Goal: Transaction & Acquisition: Subscribe to service/newsletter

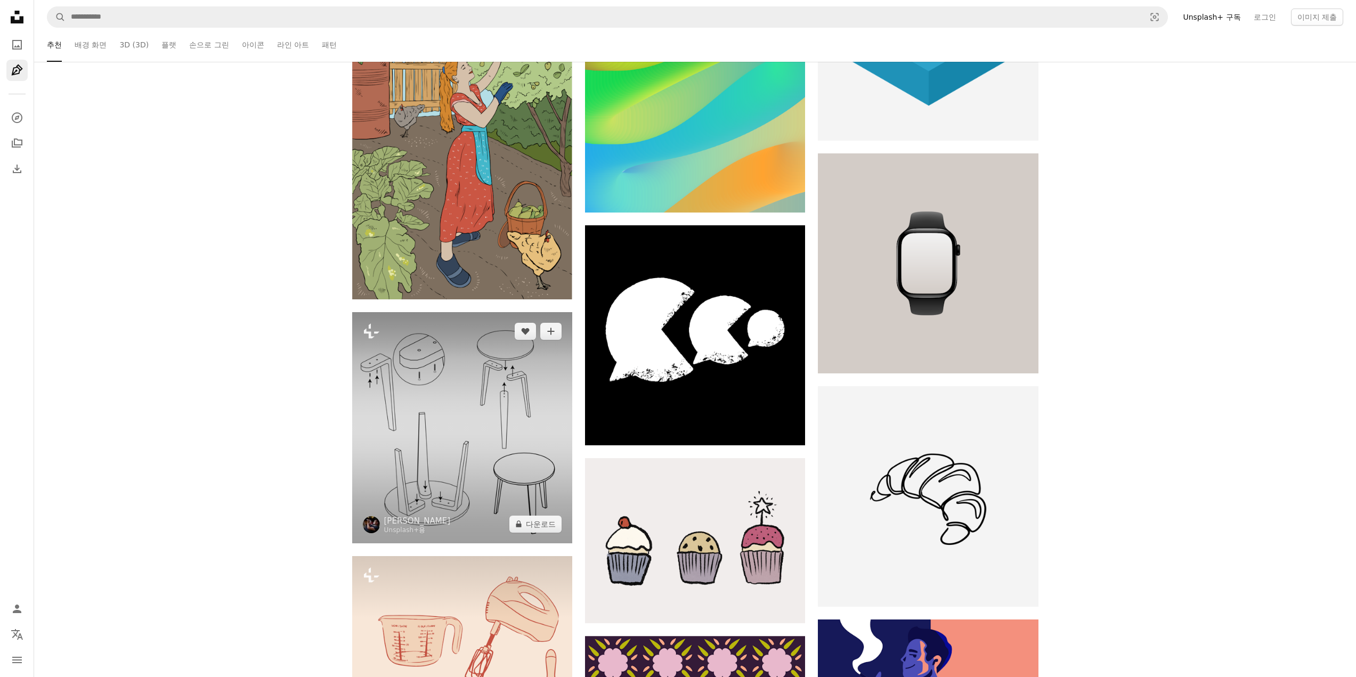
scroll to position [22768, 0]
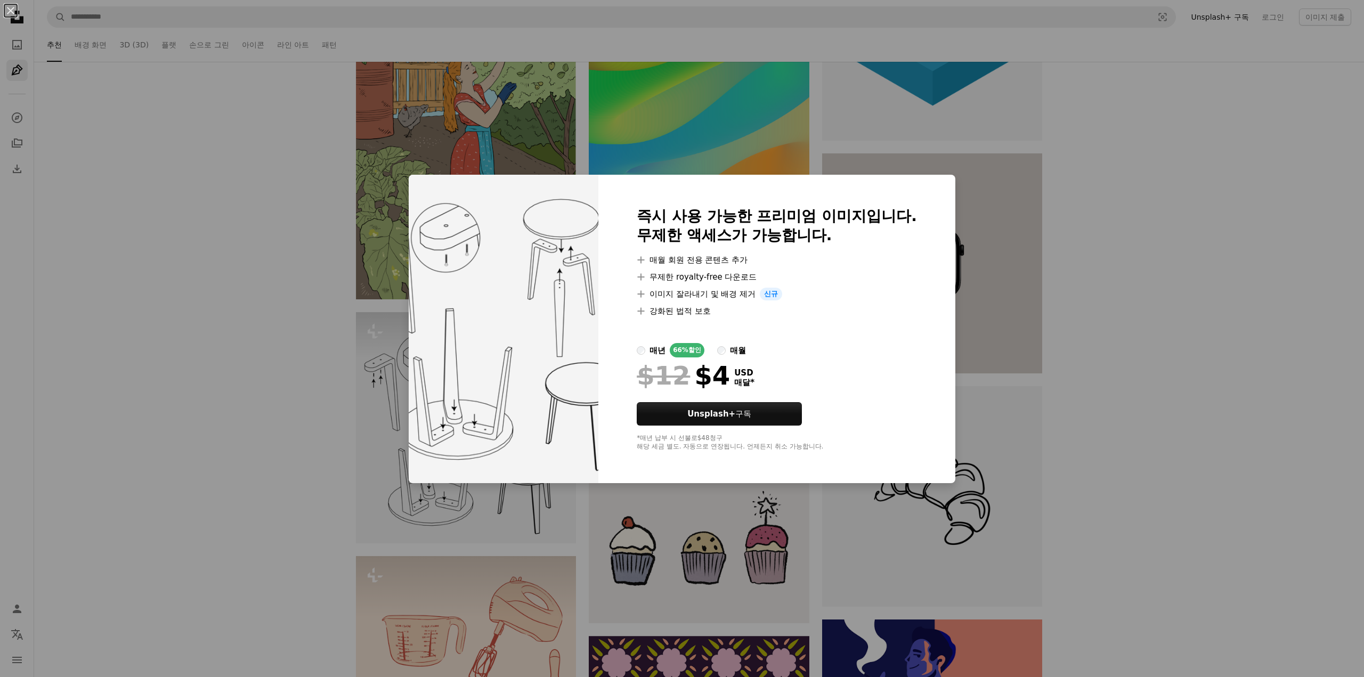
click at [1087, 255] on div "An X shape 즉시 사용 가능한 프리미엄 이미지입니다. 무제한 액세스가 가능합니다. A plus sign 매월 회원 전용 콘텐츠 추가 A…" at bounding box center [682, 338] width 1364 height 677
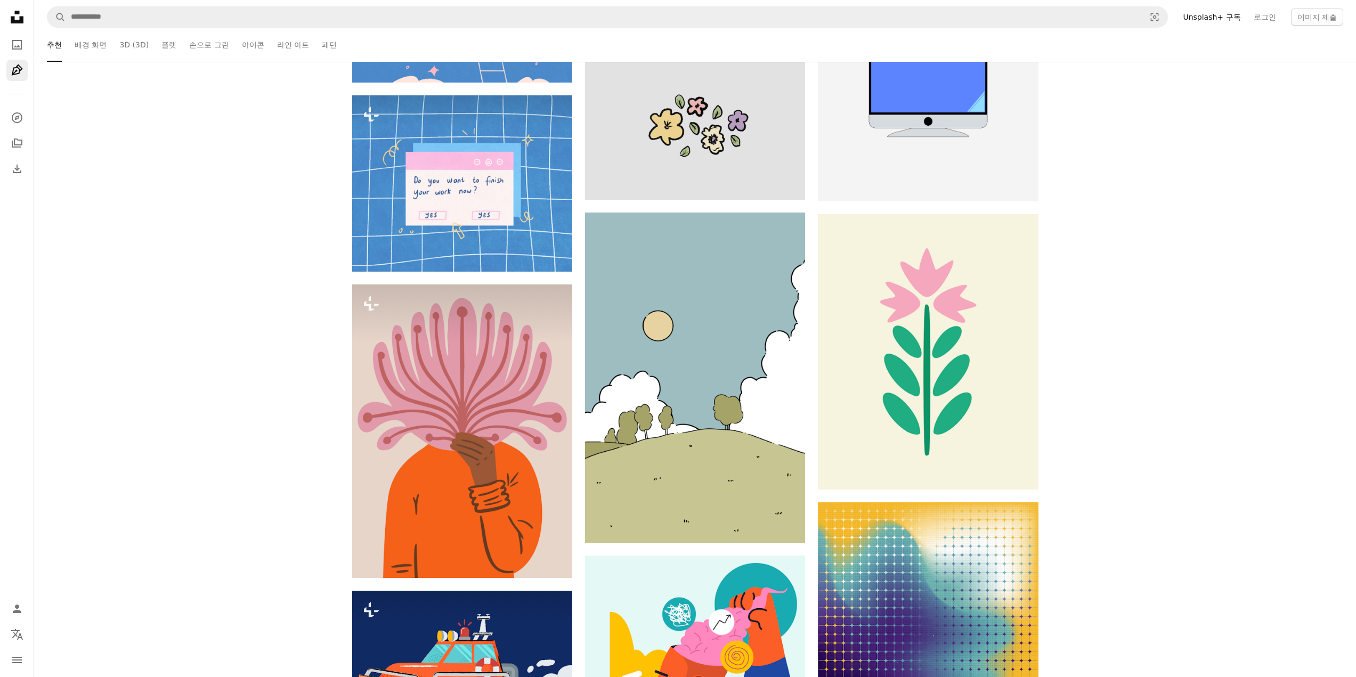
drag, startPoint x: 1133, startPoint y: 332, endPoint x: 1131, endPoint y: 375, distance: 42.6
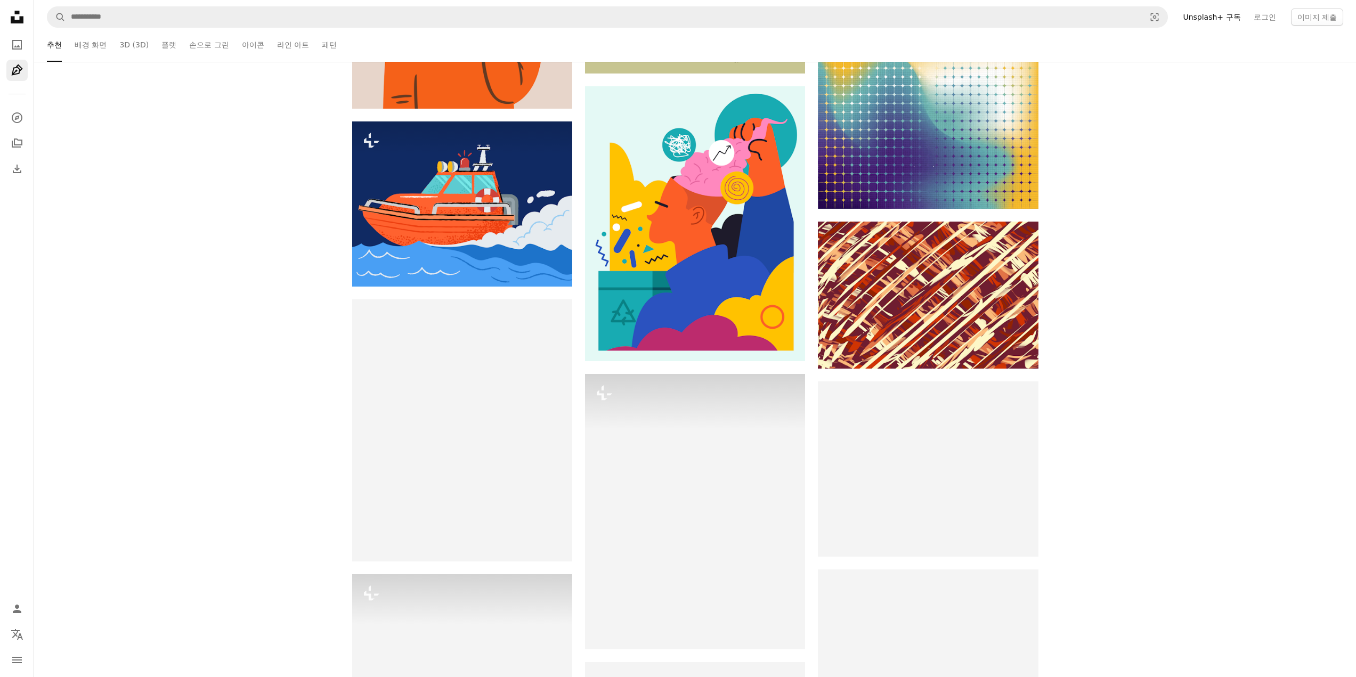
drag, startPoint x: 1131, startPoint y: 373, endPoint x: 1124, endPoint y: 438, distance: 65.4
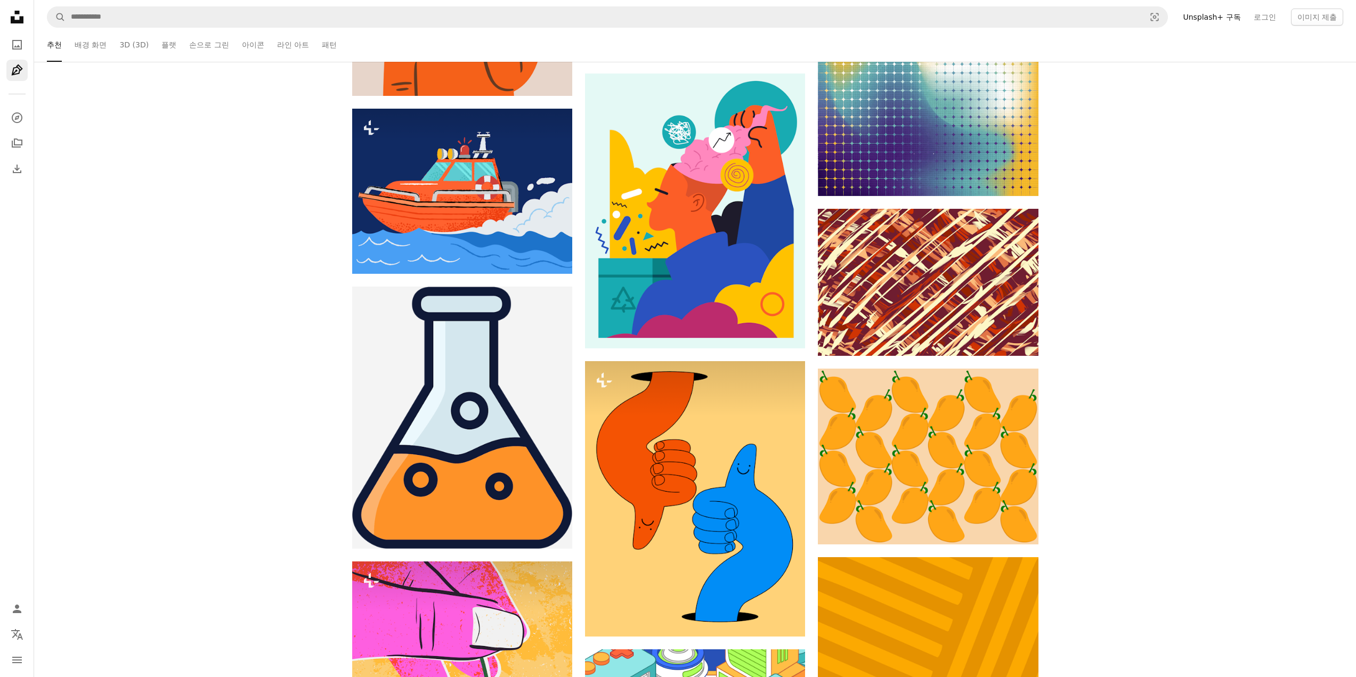
scroll to position [24434, 0]
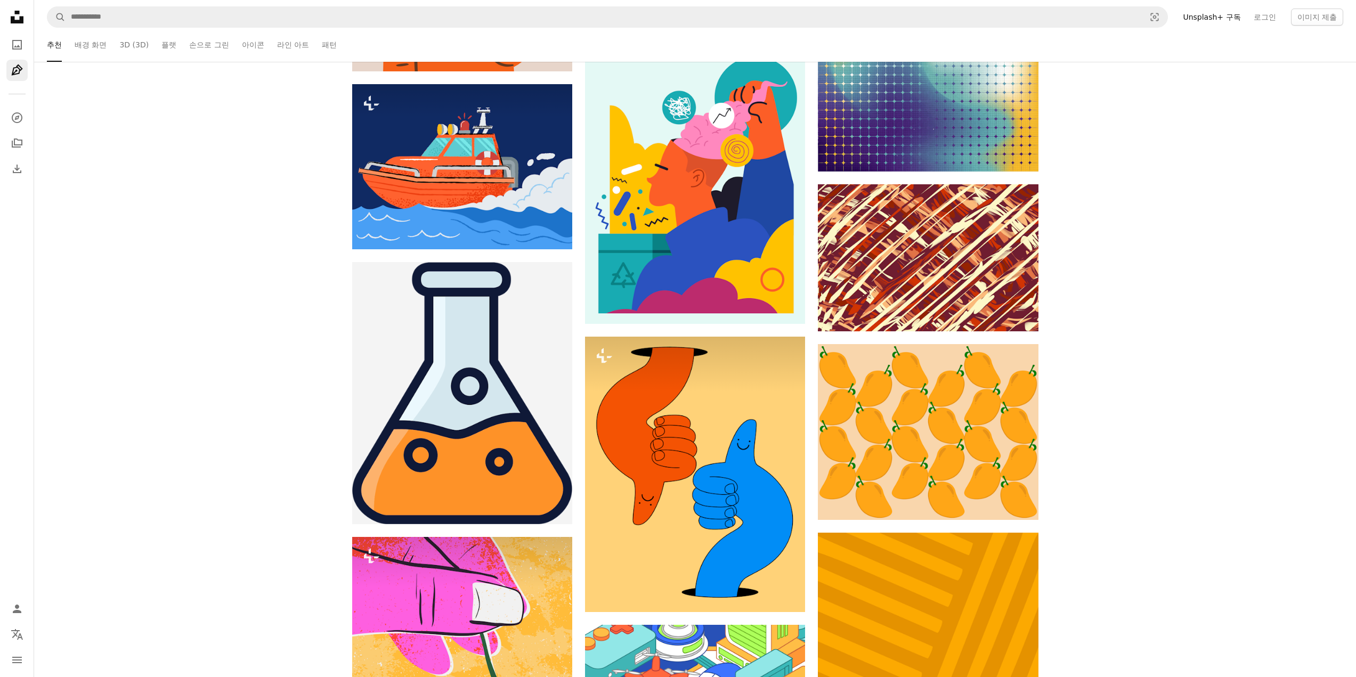
drag, startPoint x: 1154, startPoint y: 334, endPoint x: 1148, endPoint y: 299, distance: 35.2
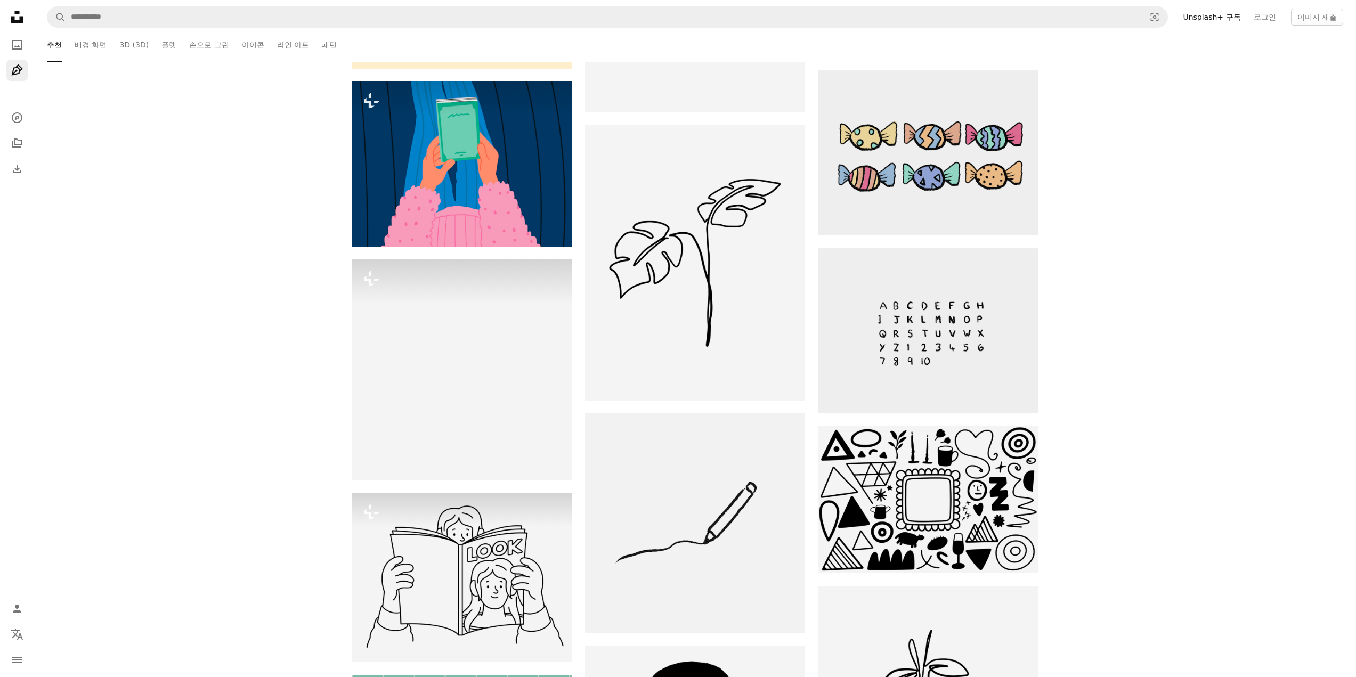
drag, startPoint x: 1149, startPoint y: 299, endPoint x: 1154, endPoint y: 377, distance: 78.0
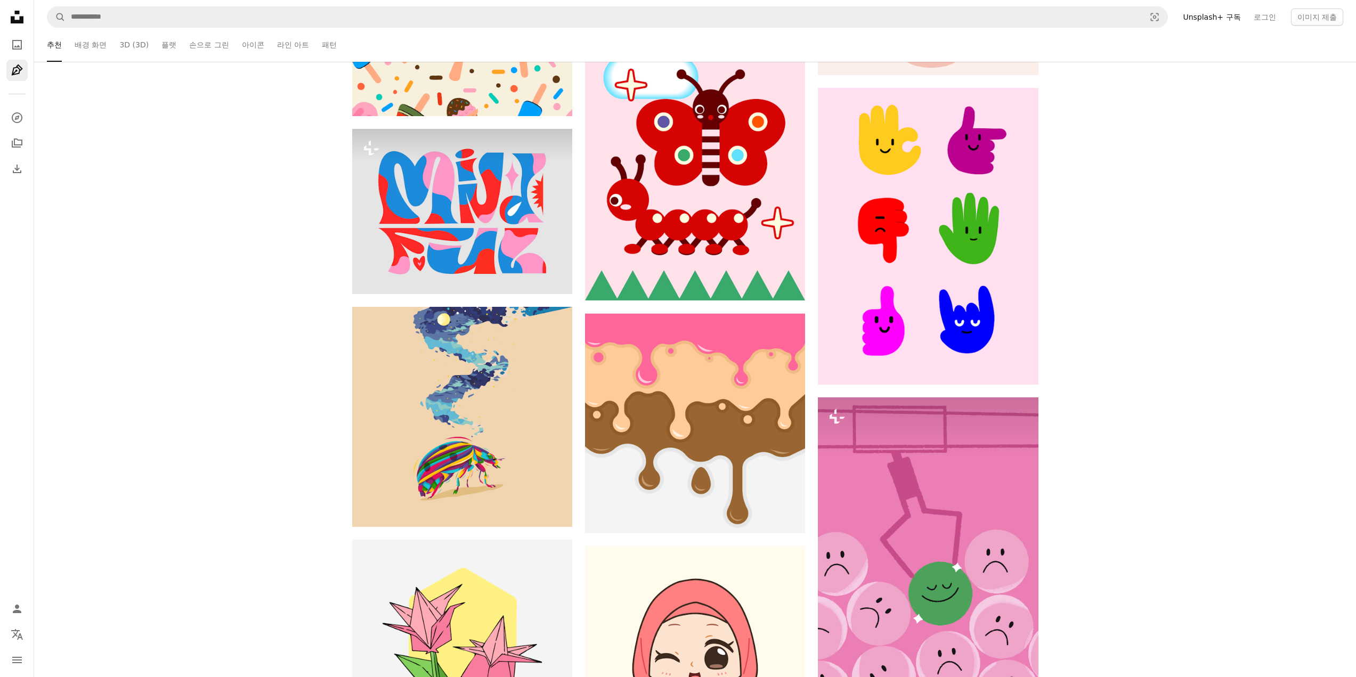
scroll to position [36732, 0]
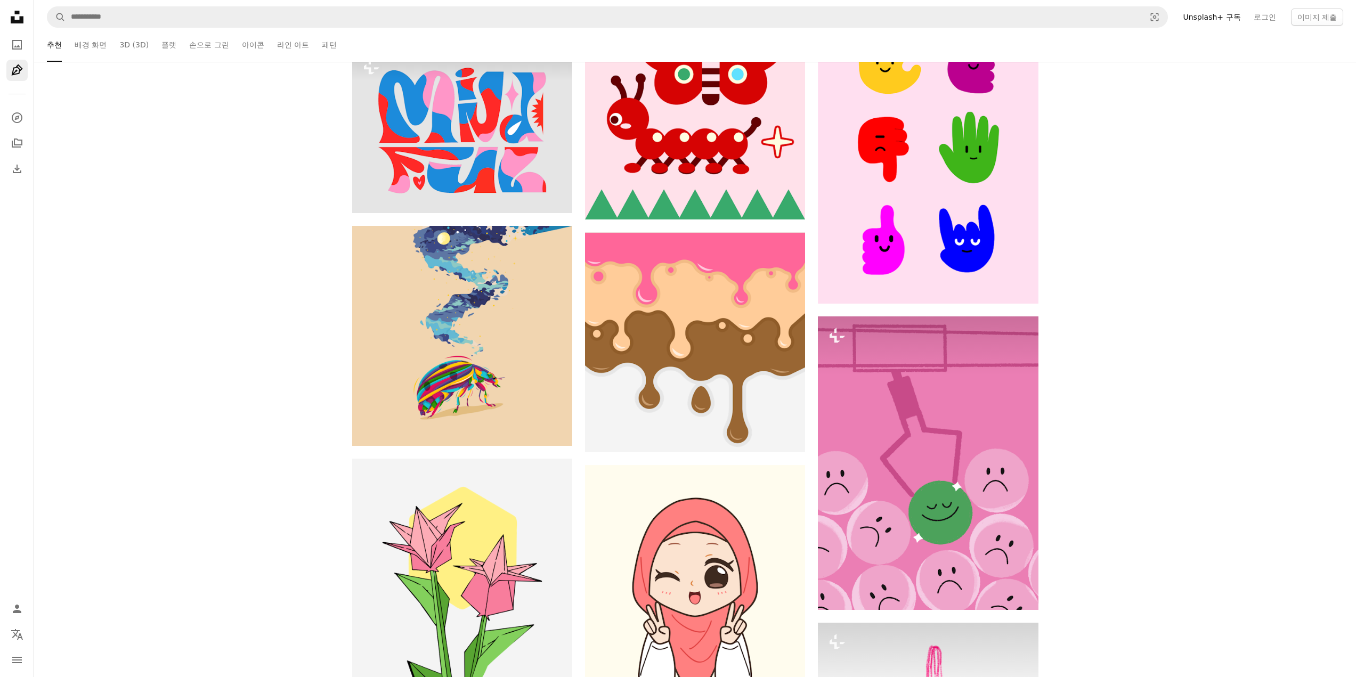
drag, startPoint x: 1152, startPoint y: 313, endPoint x: 1150, endPoint y: 322, distance: 9.7
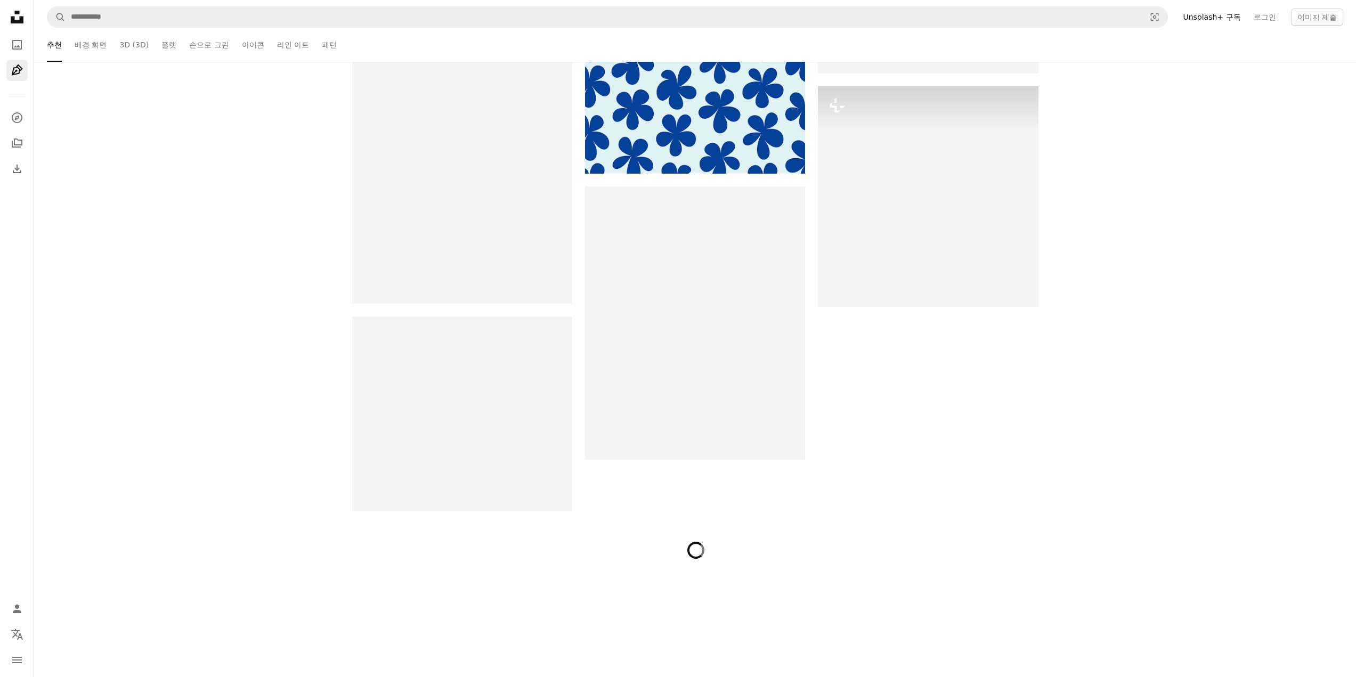
drag, startPoint x: 1155, startPoint y: 237, endPoint x: 1154, endPoint y: 363, distance: 126.8
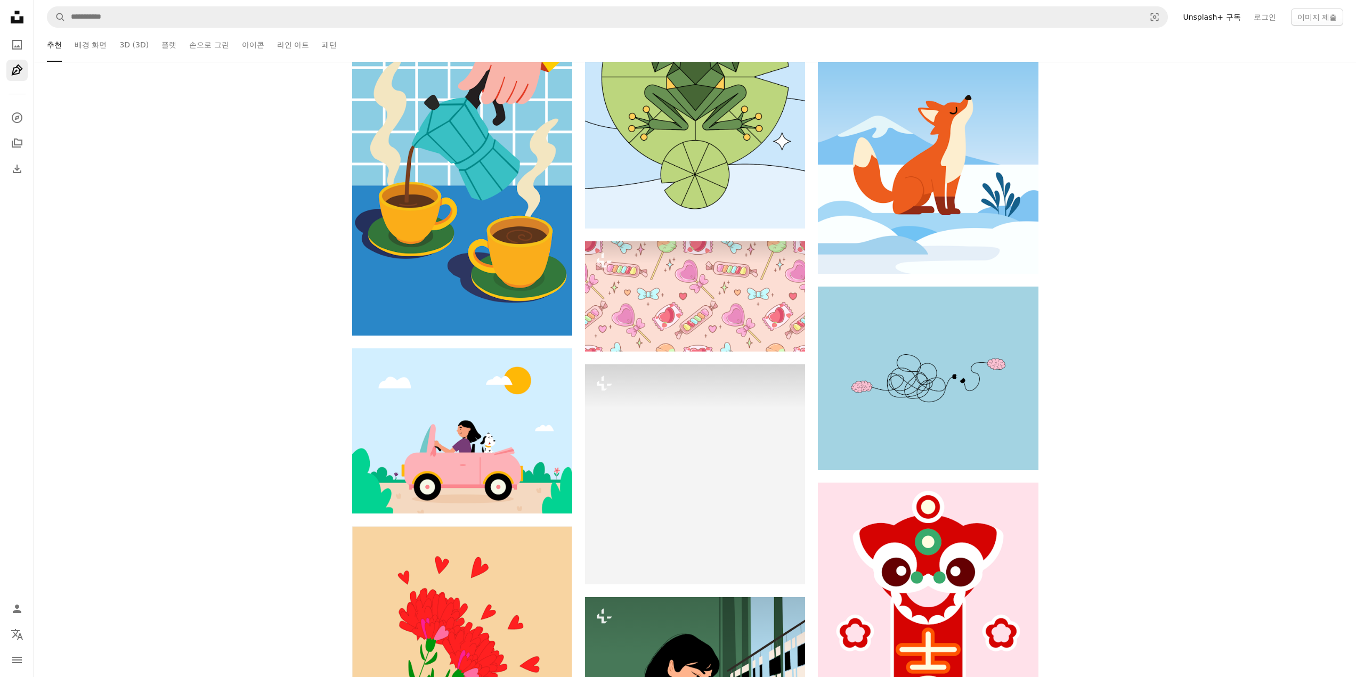
scroll to position [39881, 0]
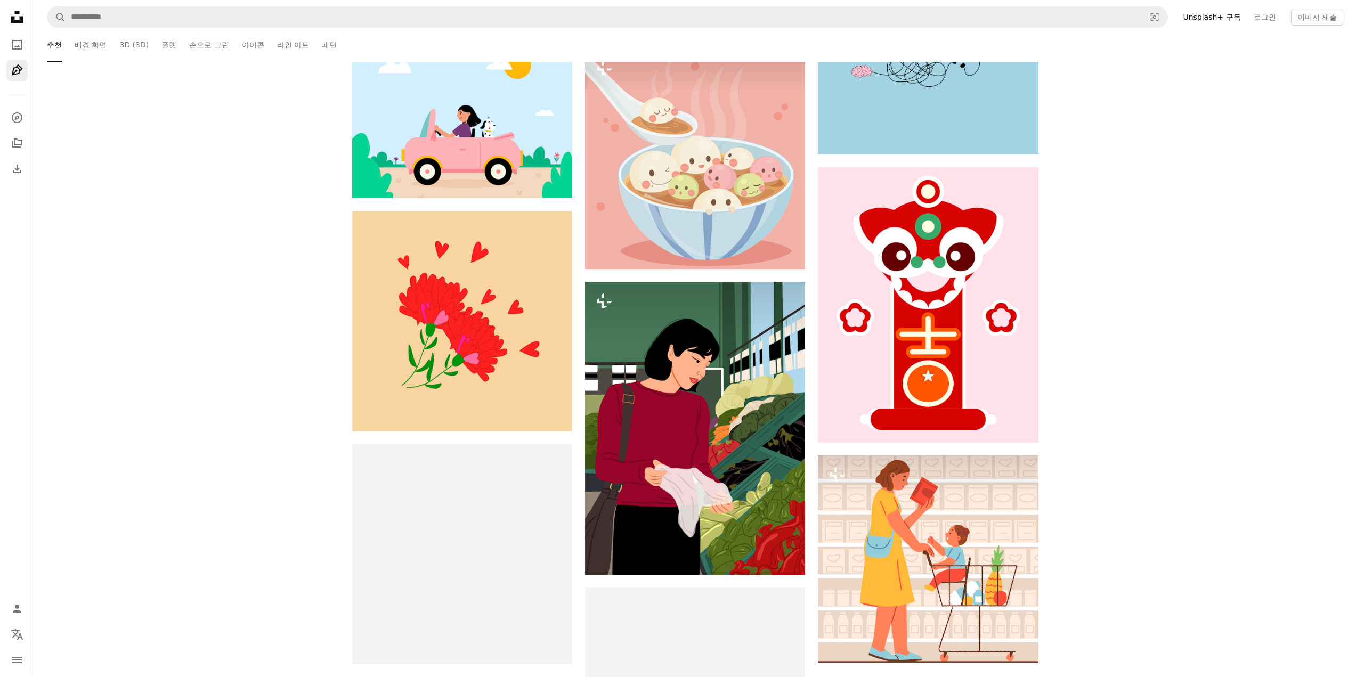
drag, startPoint x: 1150, startPoint y: 375, endPoint x: 1149, endPoint y: 275, distance: 99.6
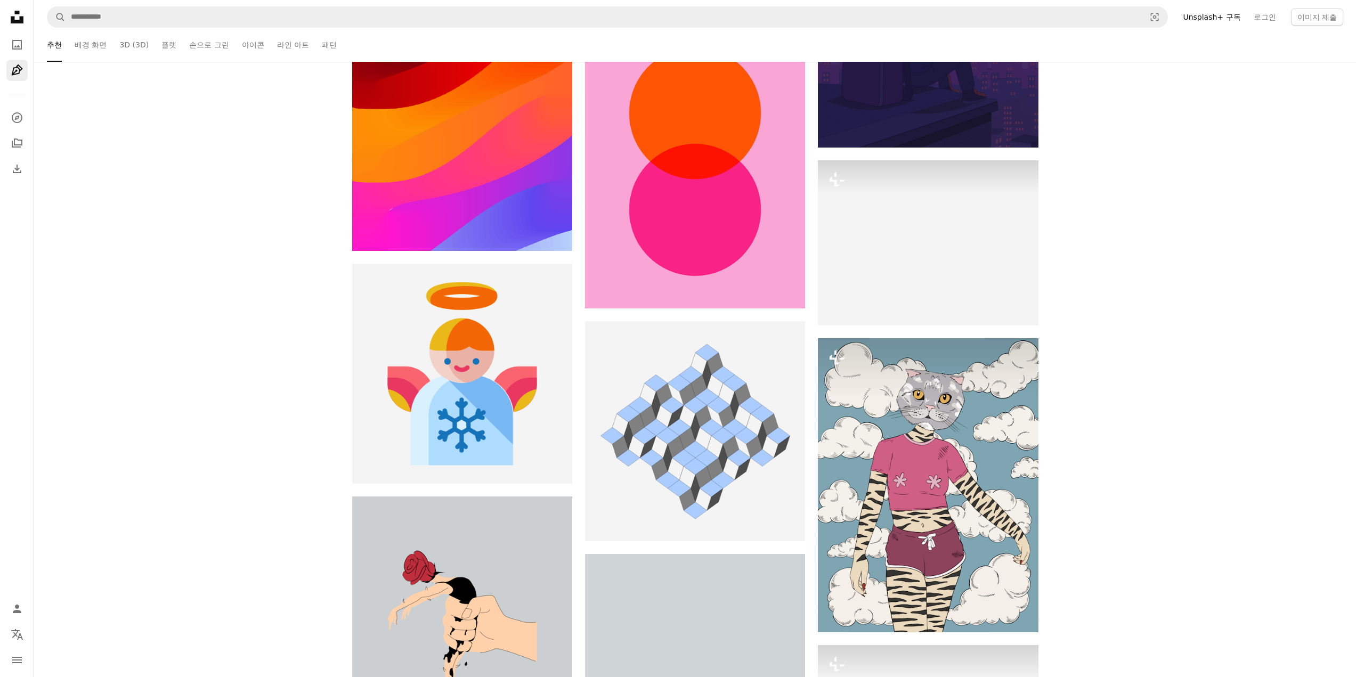
scroll to position [43437, 0]
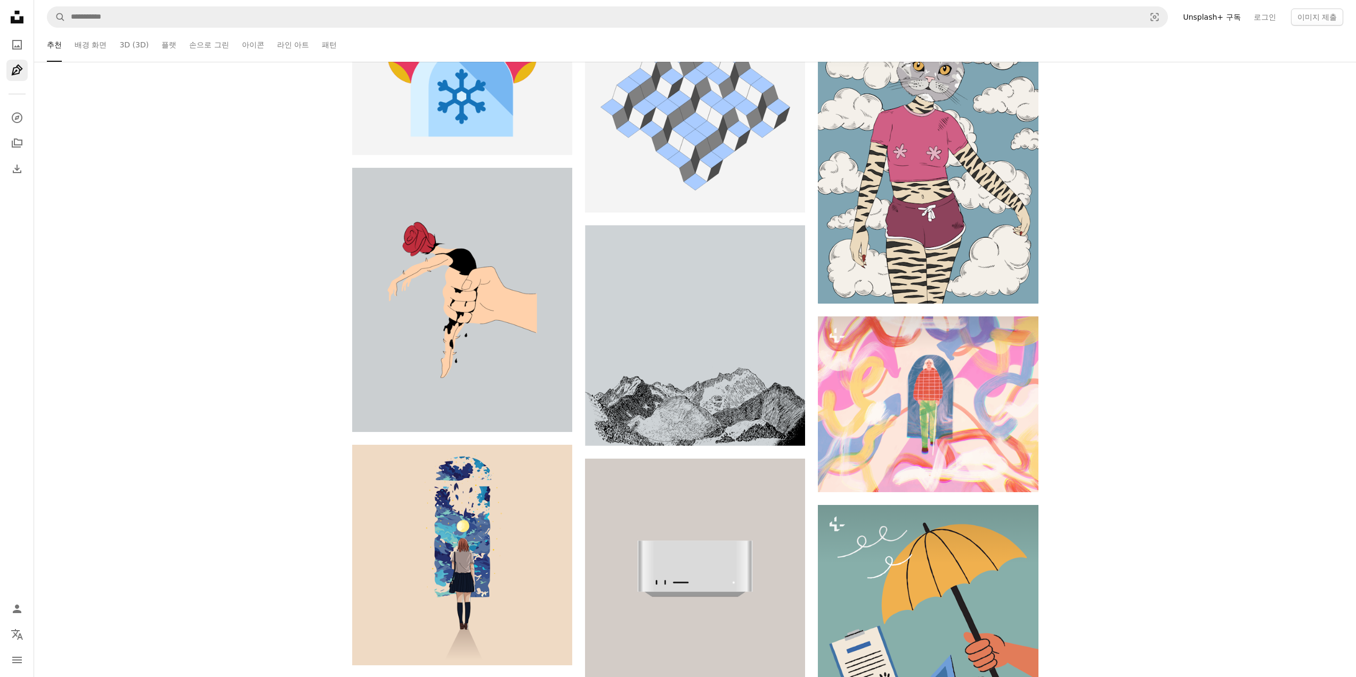
drag, startPoint x: 1132, startPoint y: 335, endPoint x: 1127, endPoint y: 362, distance: 27.5
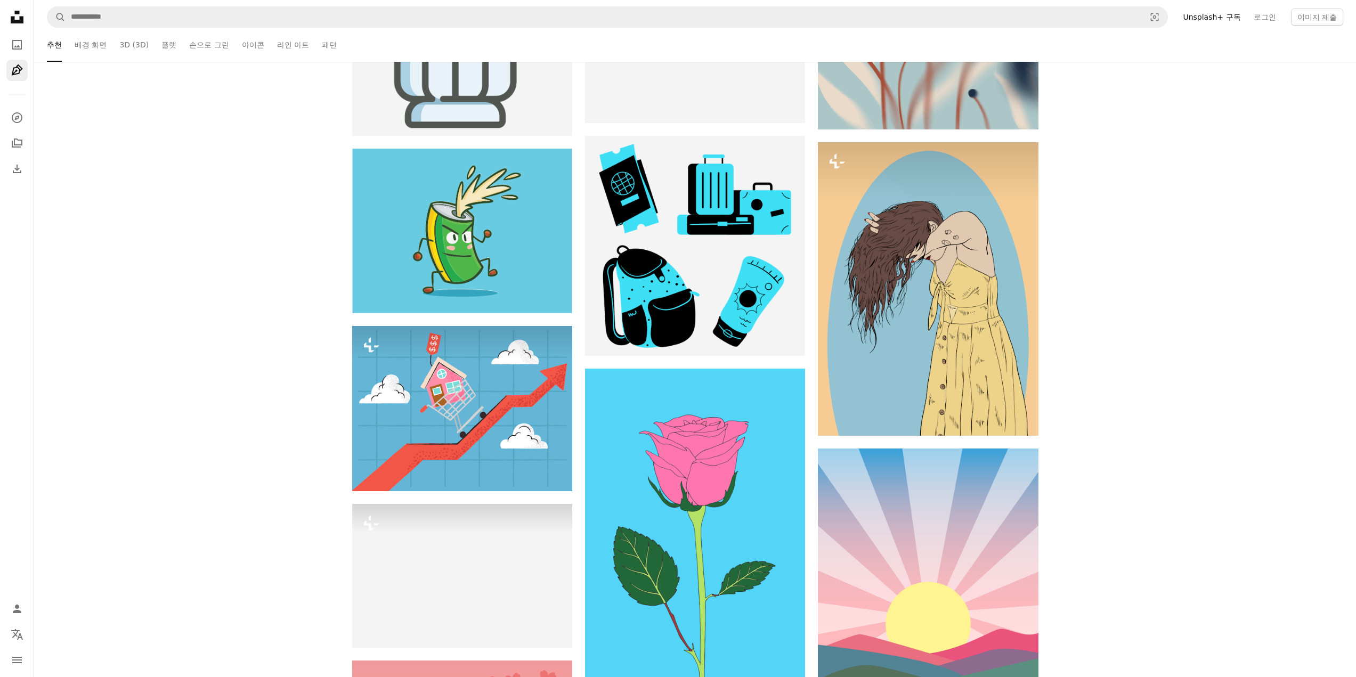
scroll to position [49364, 0]
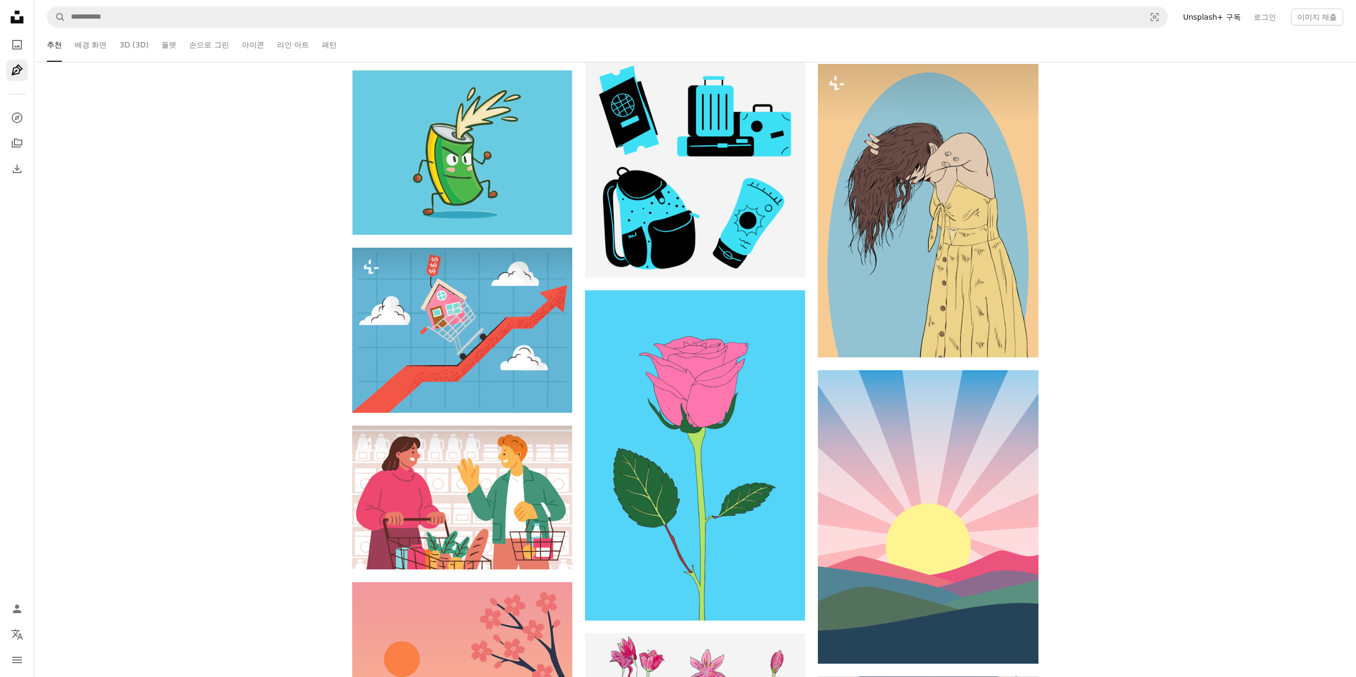
drag, startPoint x: 1110, startPoint y: 492, endPoint x: 1113, endPoint y: 468, distance: 24.7
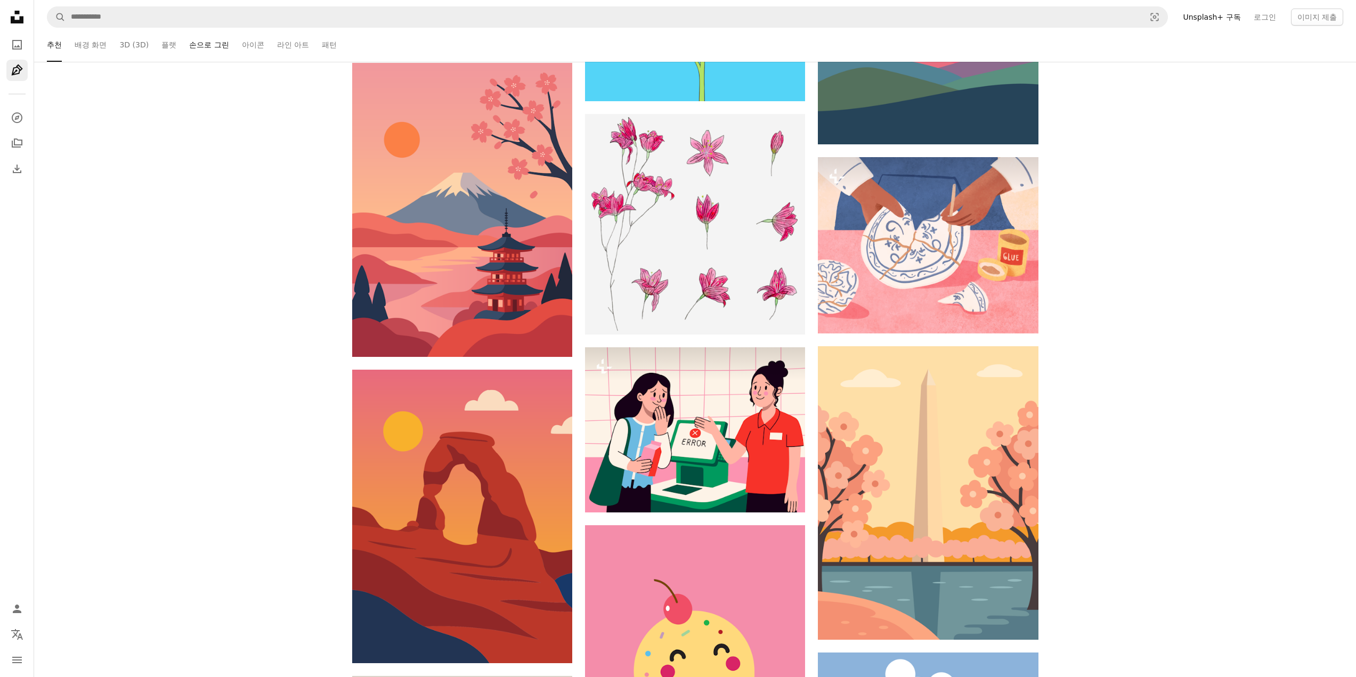
click at [208, 43] on link "손으로 그린" at bounding box center [208, 45] width 39 height 34
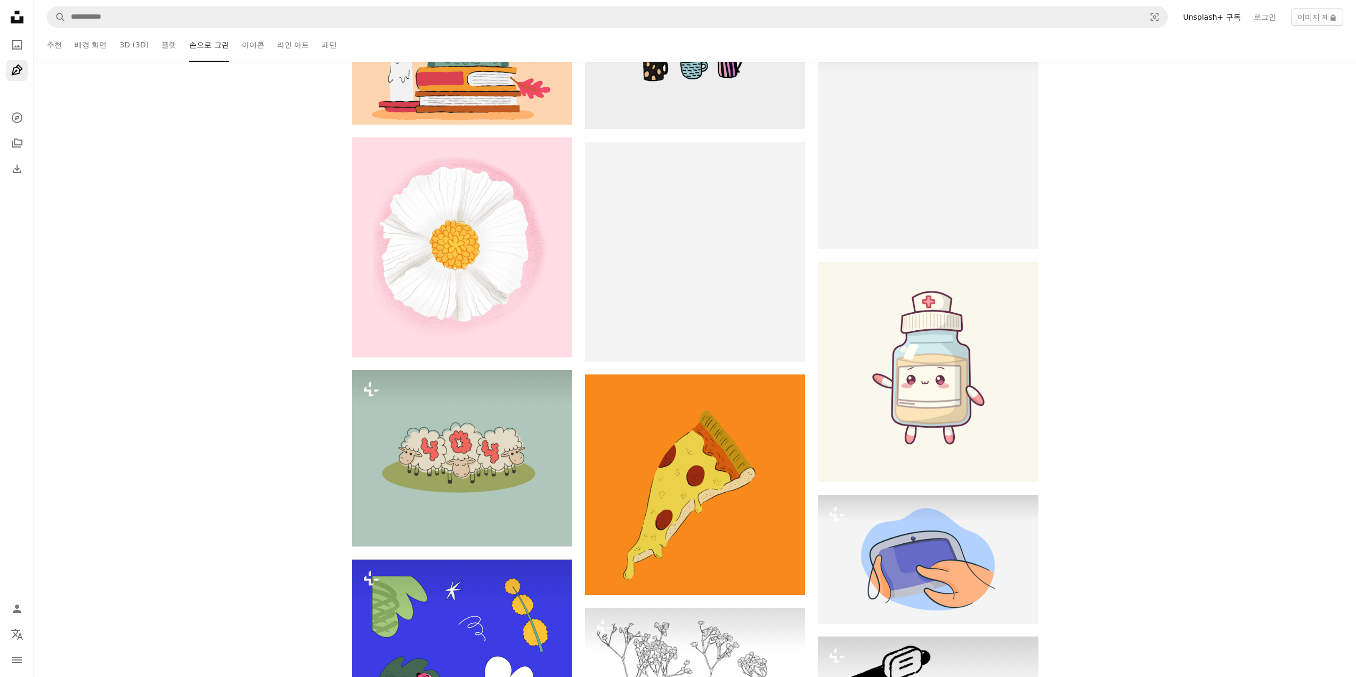
scroll to position [6446, 0]
